Goal: Information Seeking & Learning: Learn about a topic

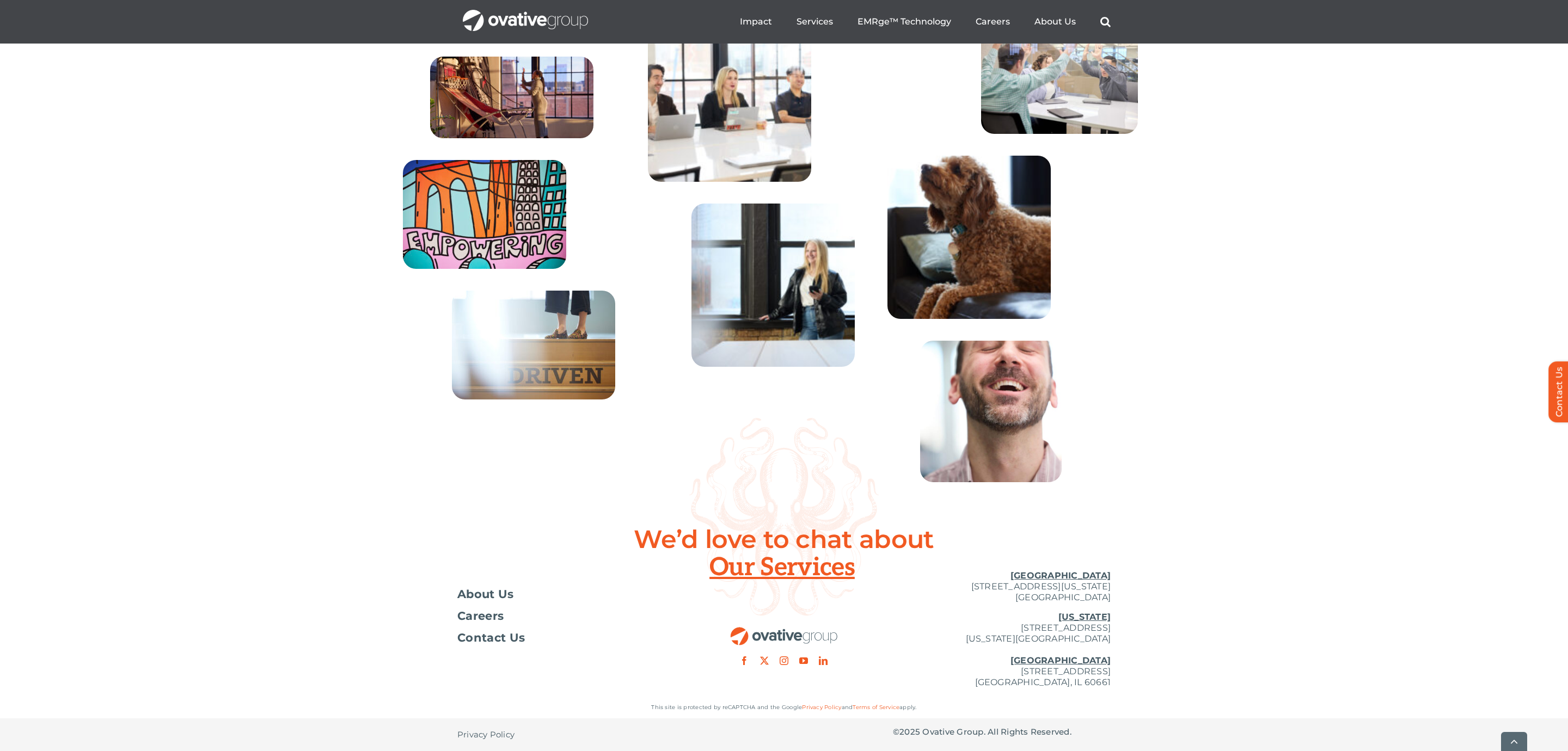
scroll to position [3899, 0]
click at [485, 621] on span "Careers" at bounding box center [479, 617] width 46 height 11
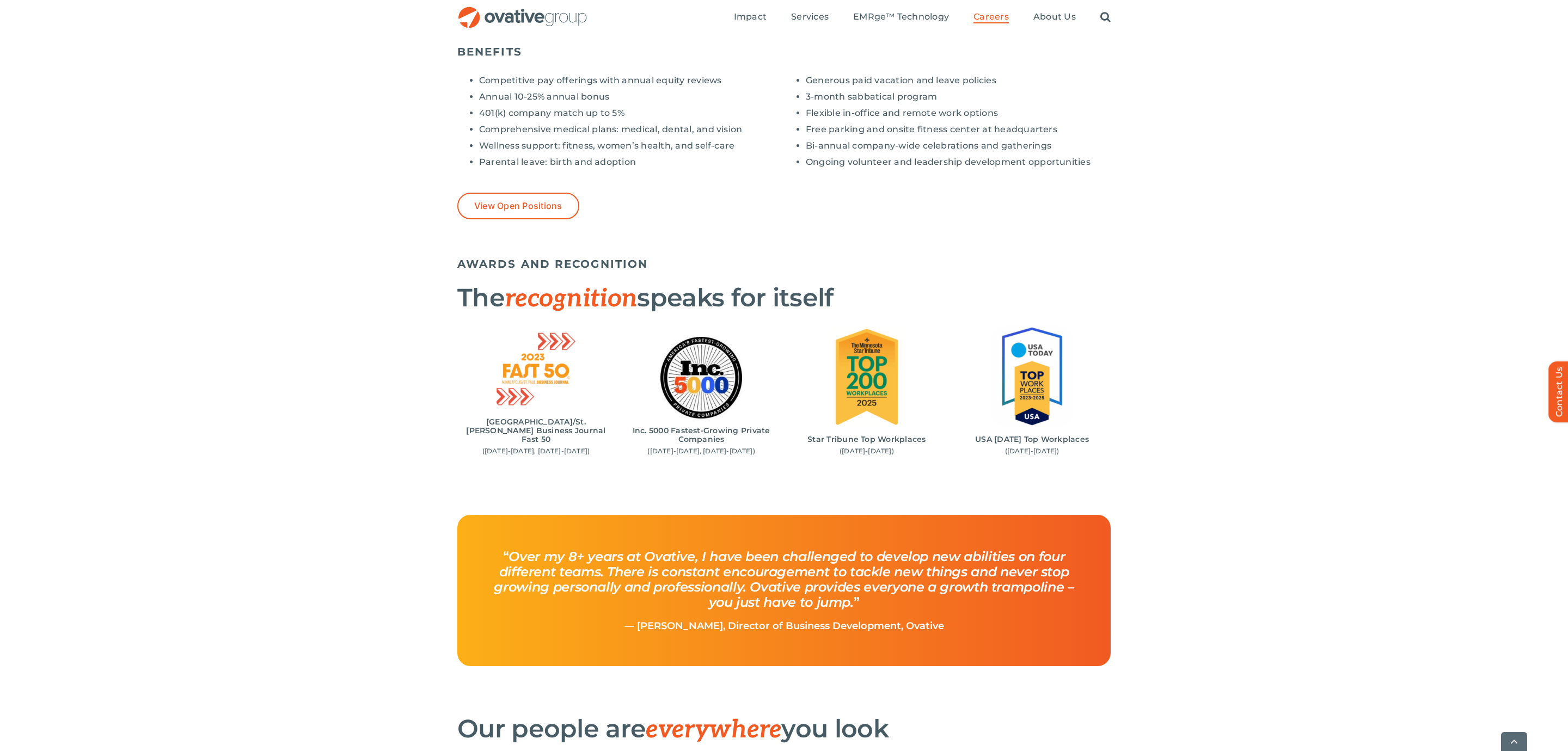
scroll to position [913, 0]
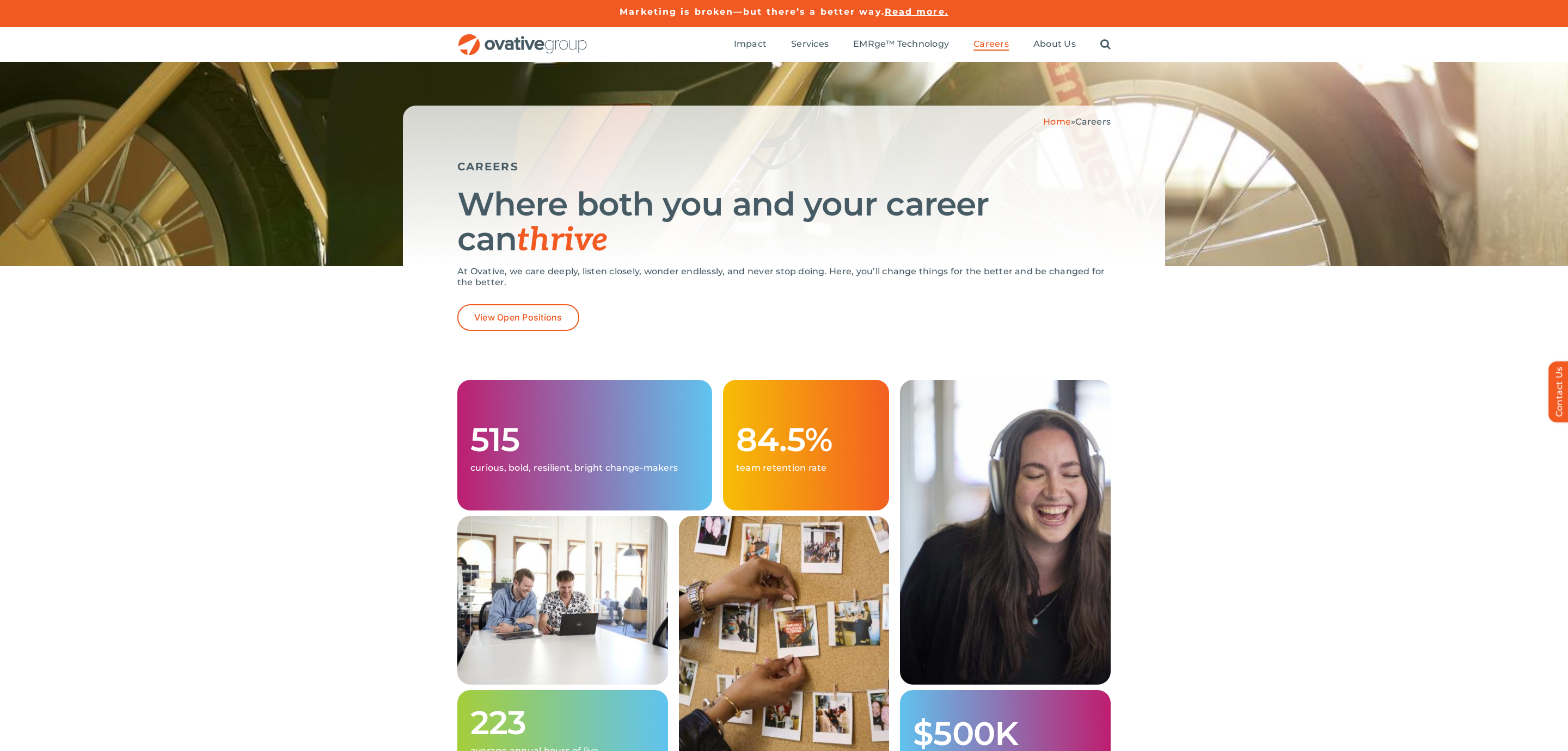
click at [535, 51] on img "OG_Full_horizontal_RGB" at bounding box center [522, 45] width 131 height 23
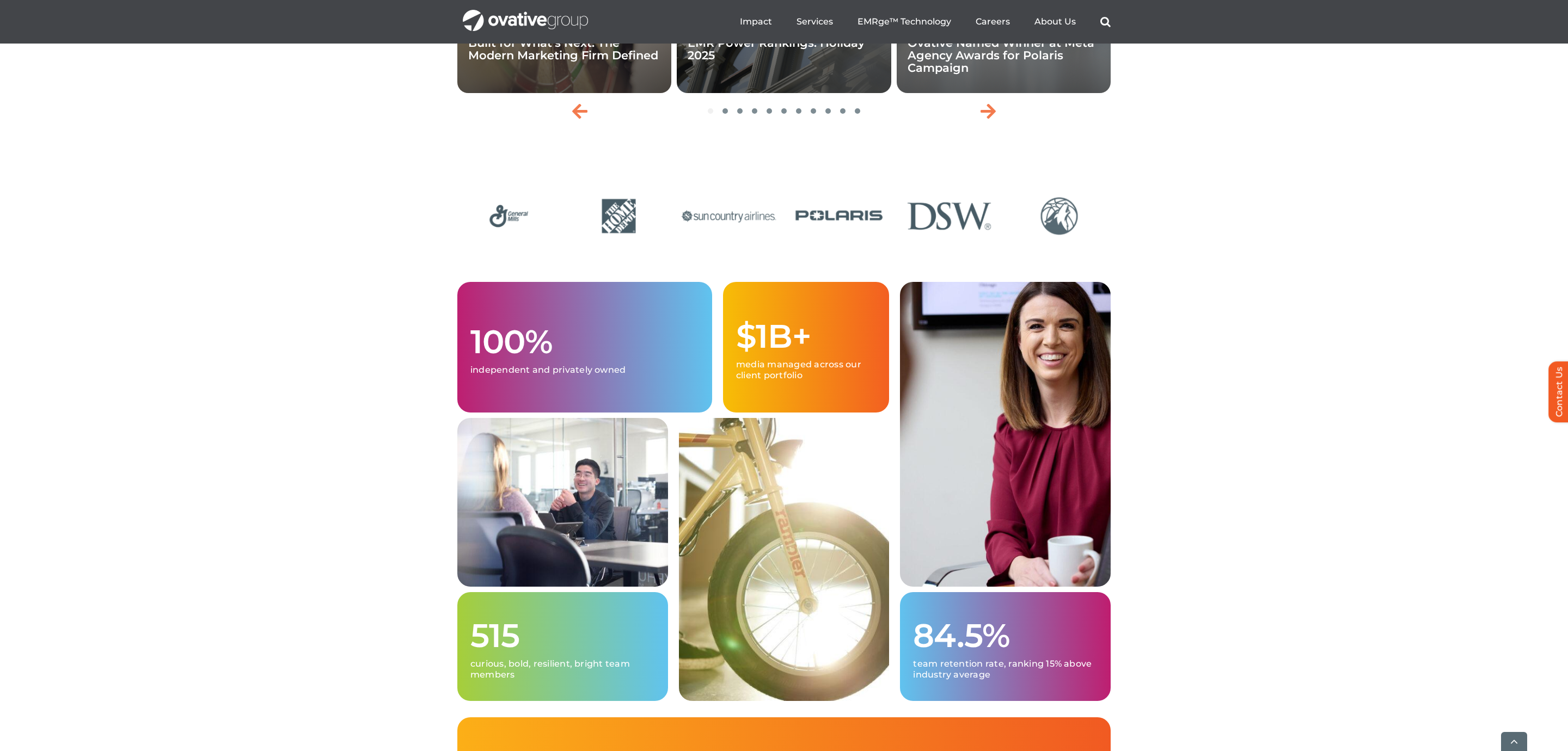
scroll to position [2846, 0]
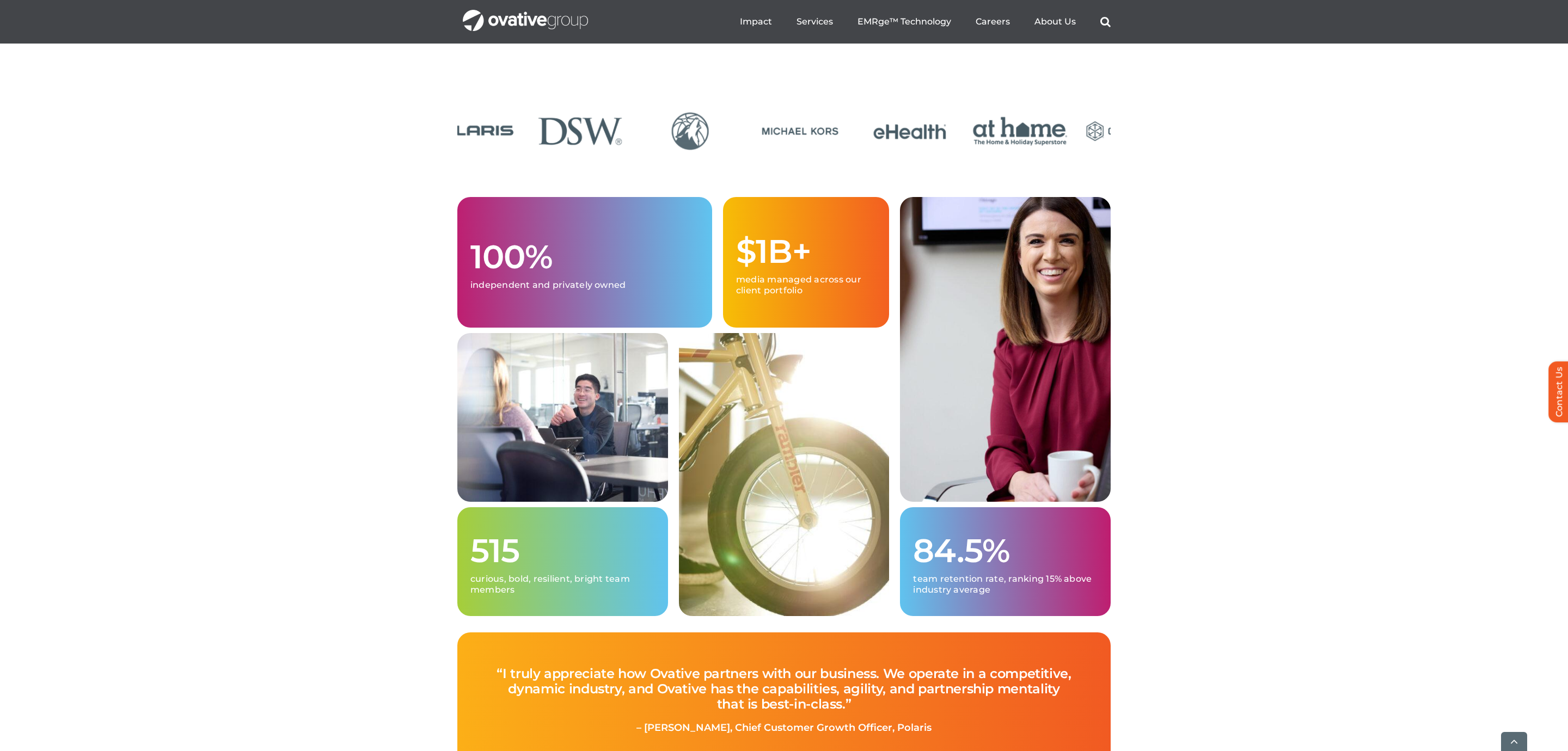
click at [540, 152] on img "11 / 24" at bounding box center [580, 131] width 103 height 43
click at [510, 152] on img "14 / 24" at bounding box center [499, 131] width 103 height 43
click at [787, 152] on img "16 / 24" at bounding box center [838, 131] width 103 height 43
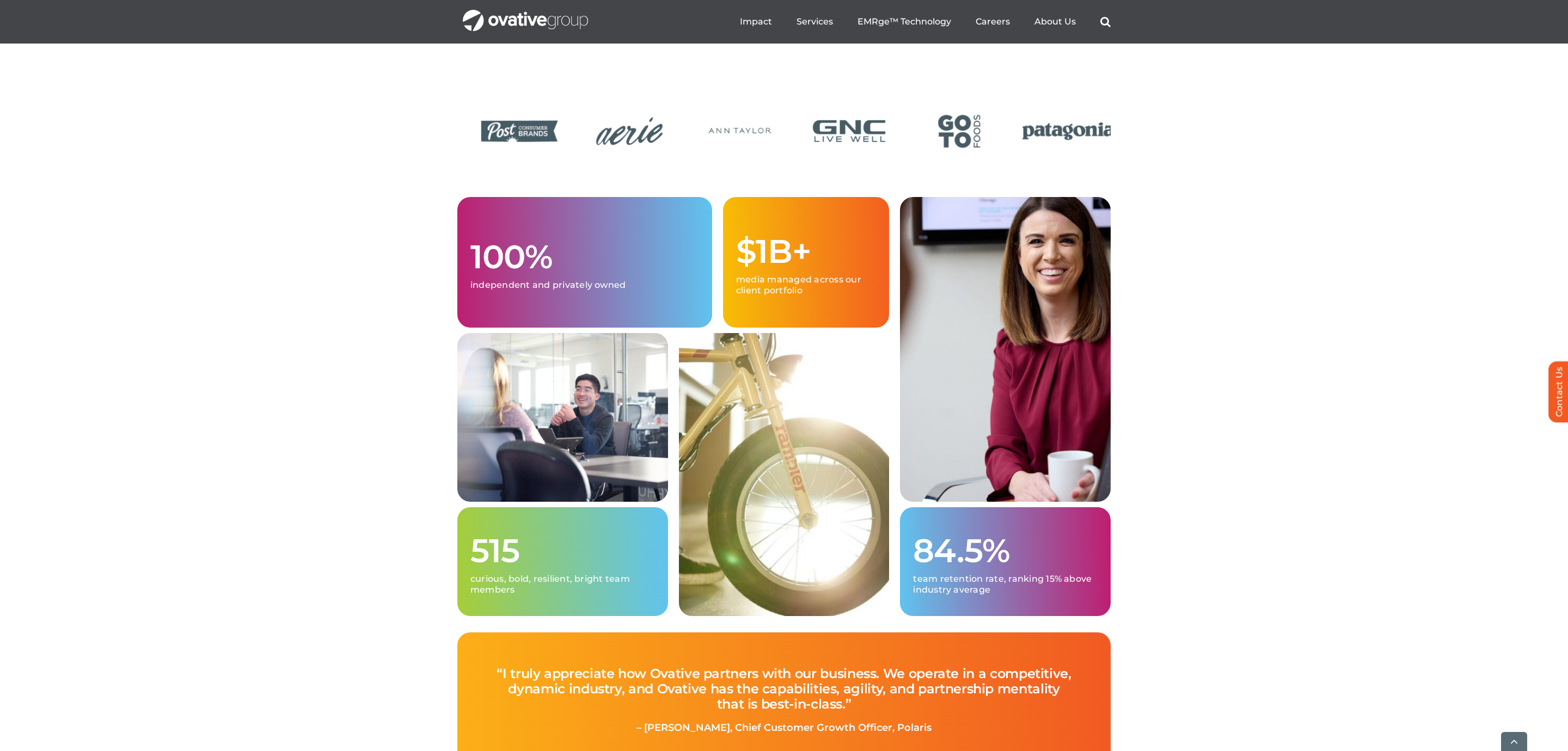
click at [512, 152] on img "17 / 24" at bounding box center [518, 131] width 103 height 43
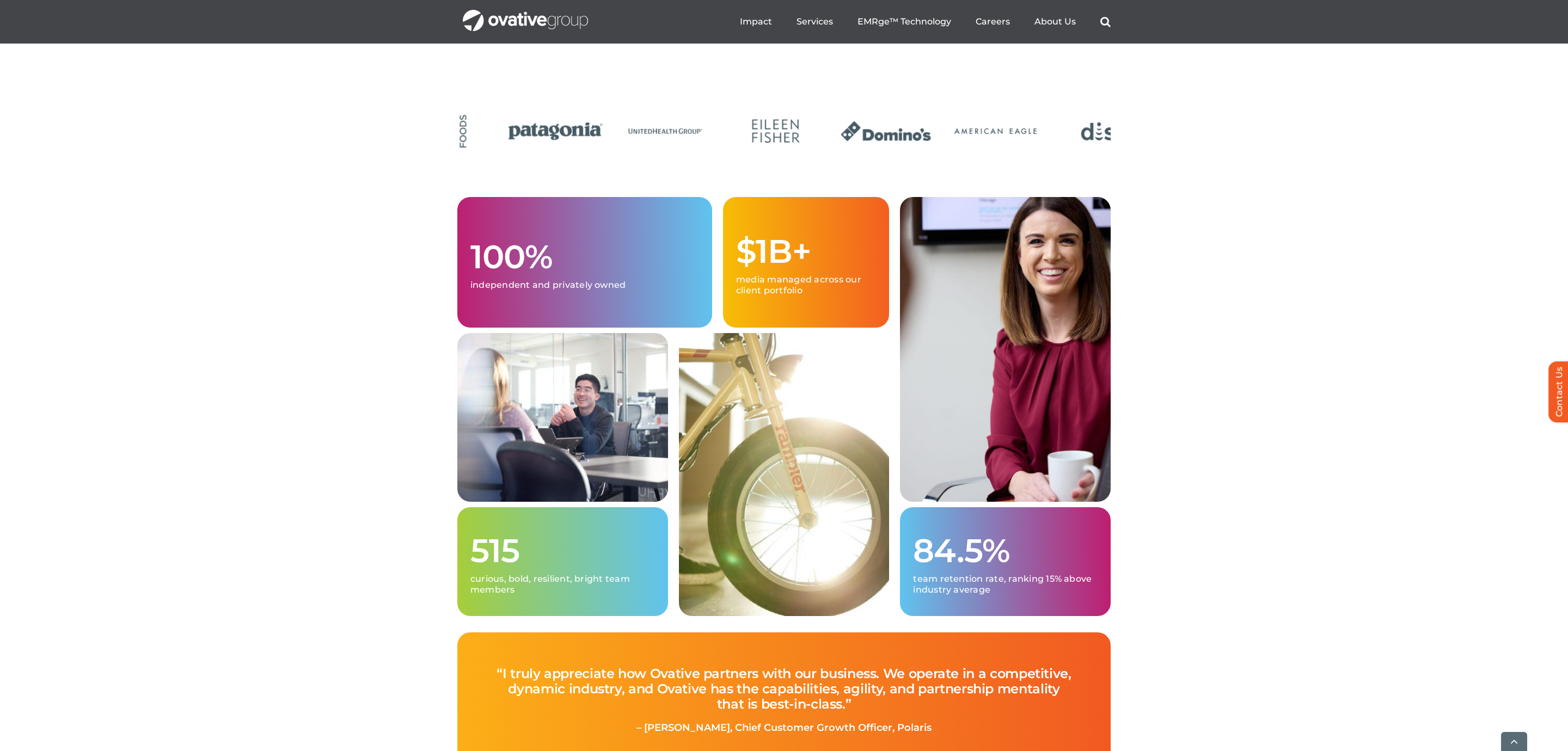
click at [556, 152] on img "22 / 24" at bounding box center [555, 131] width 103 height 43
click at [669, 152] on img "24 / 24" at bounding box center [720, 131] width 103 height 43
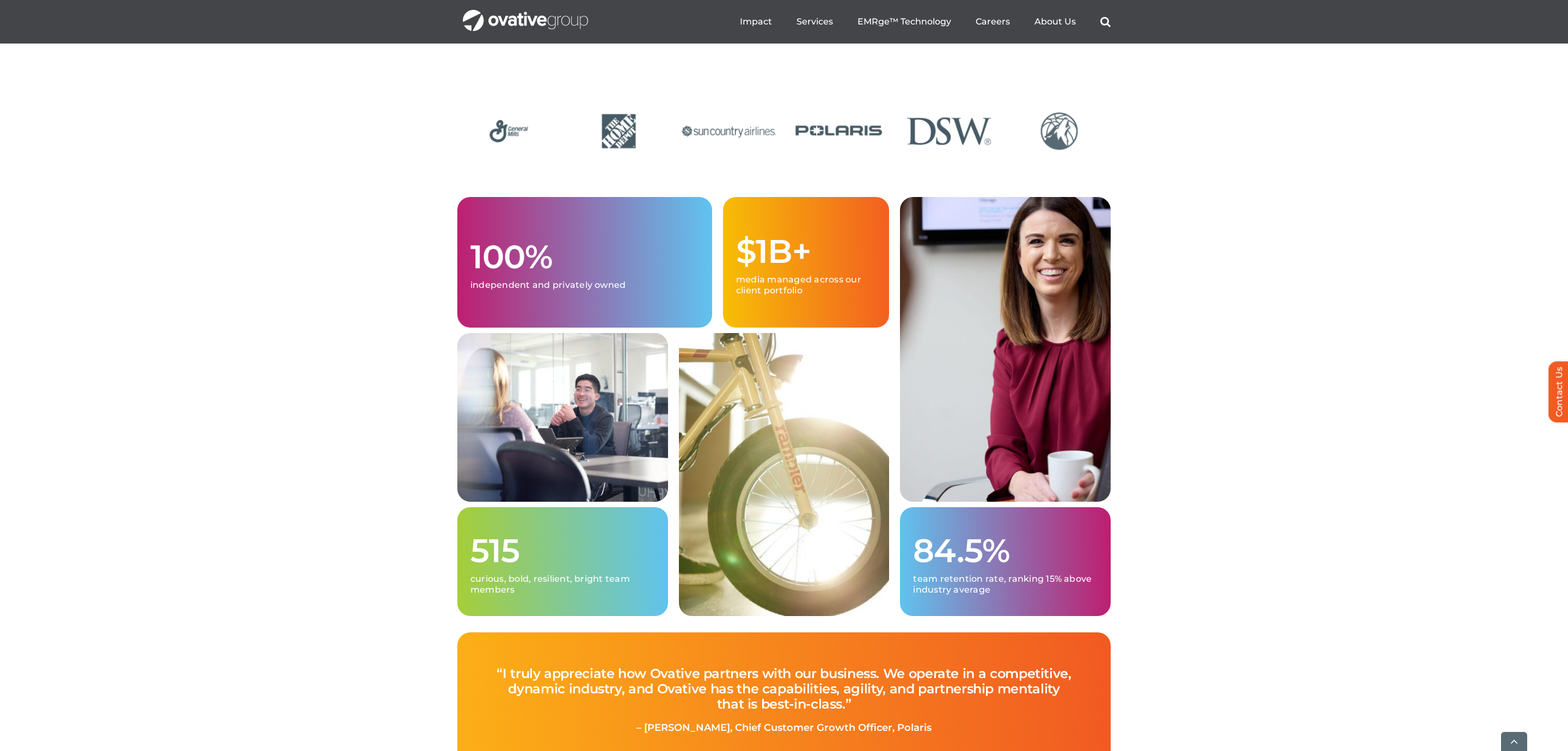
click at [1216, 324] on div "100% independent and privately owned $1B+ media managed across our client portf…" at bounding box center [784, 414] width 1568 height 435
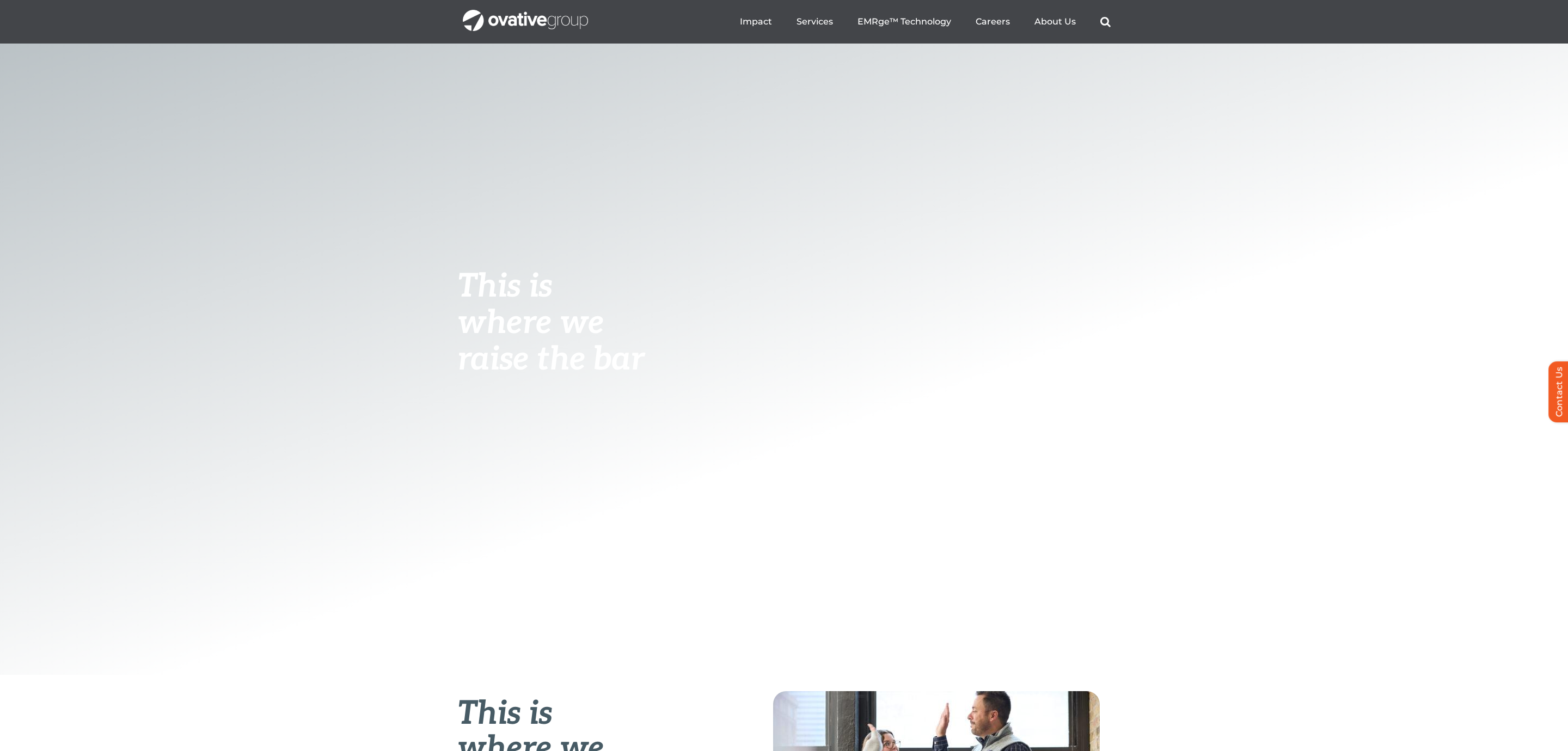
scroll to position [0, 0]
